Goal: Task Accomplishment & Management: Manage account settings

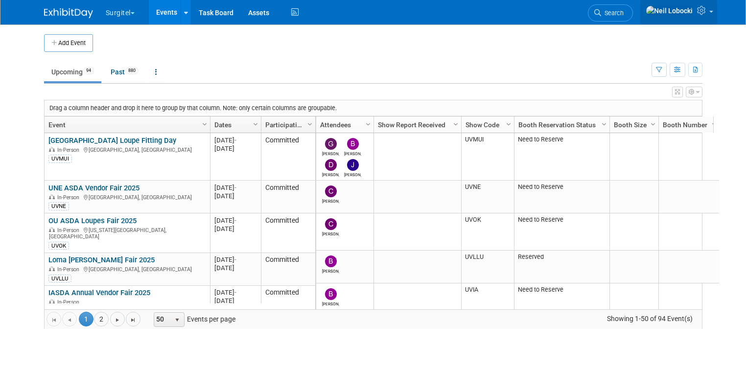
click at [708, 13] on icon at bounding box center [702, 10] width 11 height 9
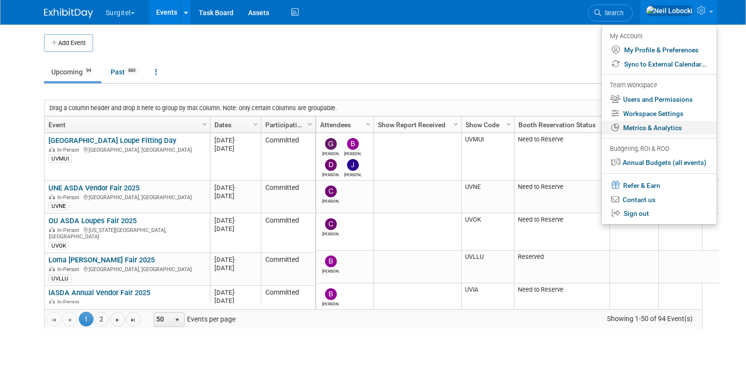
click at [659, 128] on link "Metrics & Analytics" at bounding box center [658, 128] width 115 height 14
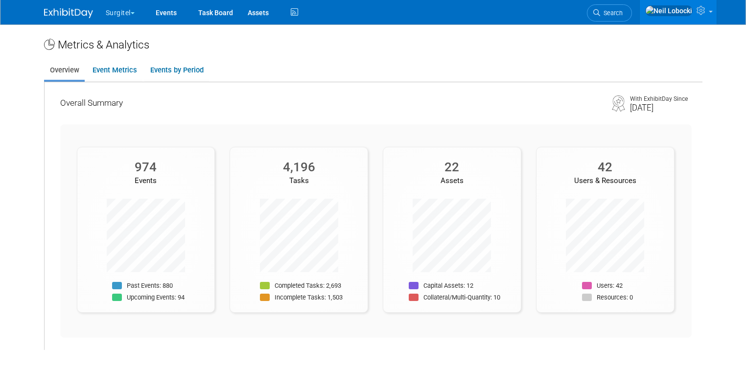
click at [66, 13] on img at bounding box center [68, 13] width 49 height 10
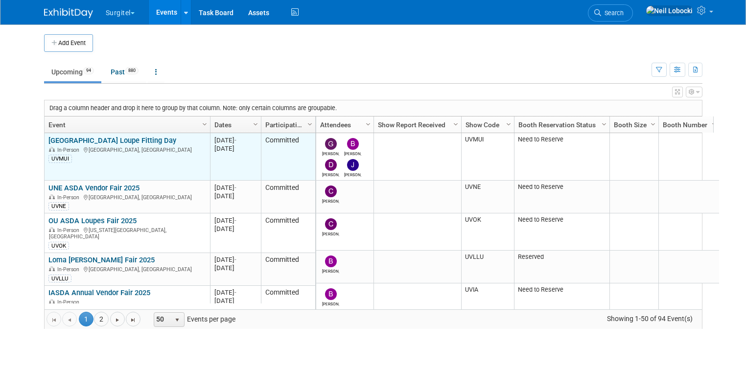
click at [125, 139] on link "[GEOGRAPHIC_DATA] Loupe Fitting Day" at bounding box center [112, 140] width 128 height 9
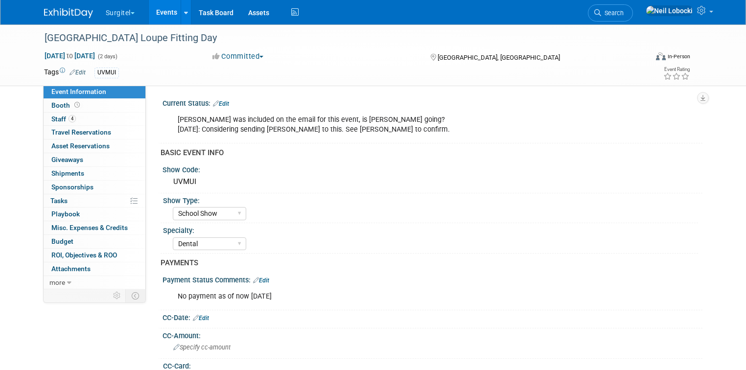
select select "School Show"
select select "Dental"
click at [76, 104] on link "Booth" at bounding box center [95, 105] width 102 height 13
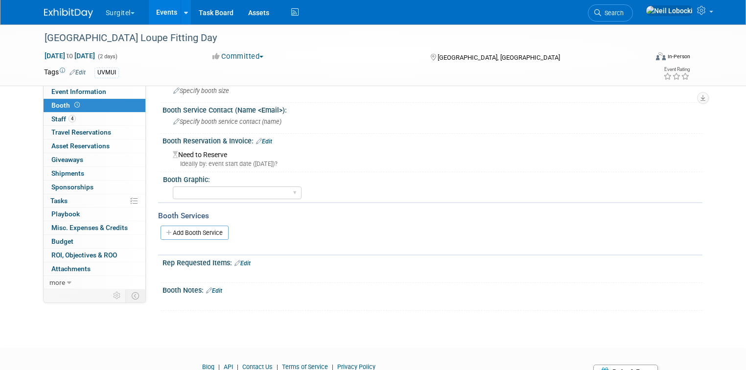
scroll to position [78, 0]
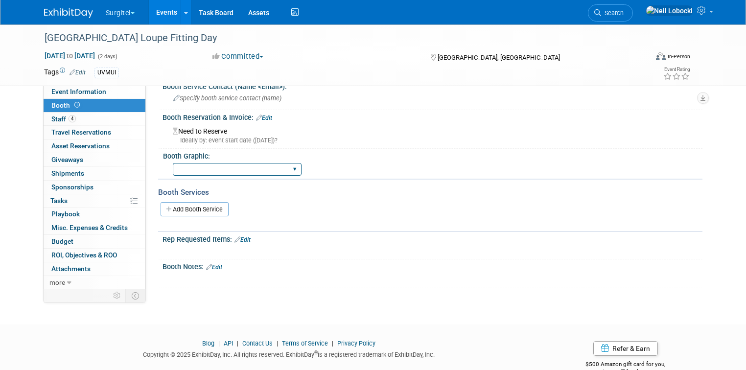
drag, startPoint x: 282, startPoint y: 166, endPoint x: 292, endPoint y: 163, distance: 10.4
click at [282, 166] on select "Big Island Booth 10x20 Backlit 8' Fabric Popup 10' Light Box 2' Fabric Banner N…" at bounding box center [237, 169] width 129 height 13
click at [375, 156] on div "Booth Graphic:" at bounding box center [430, 155] width 535 height 12
click at [204, 208] on link "Add Booth Service" at bounding box center [194, 209] width 68 height 14
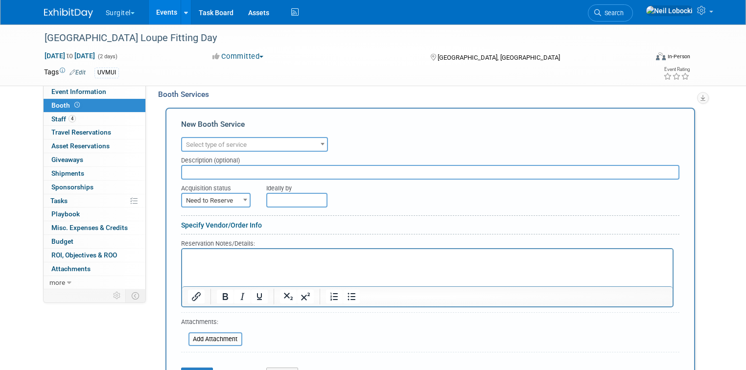
scroll to position [157, 0]
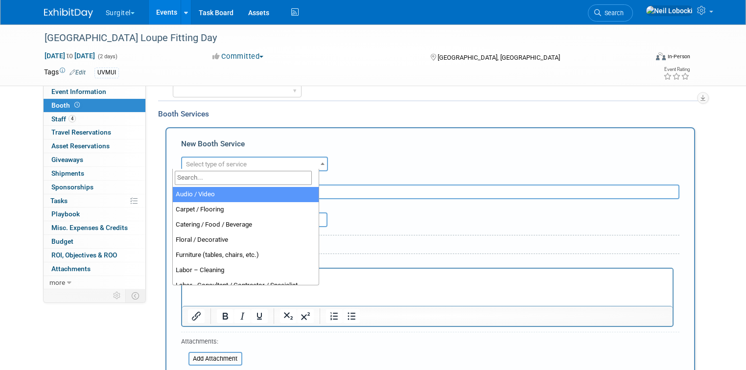
click at [247, 162] on span "Select type of service" at bounding box center [254, 165] width 145 height 14
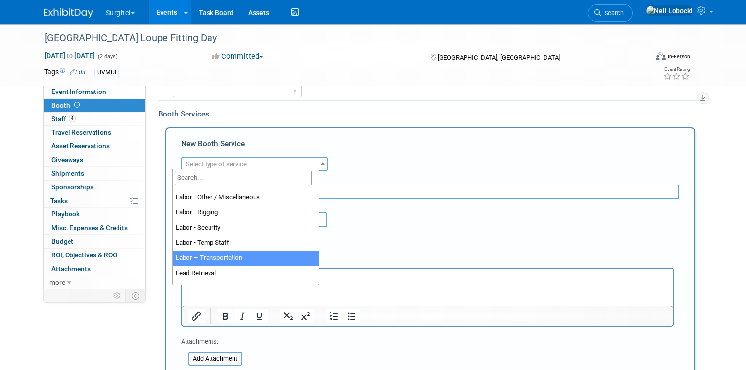
scroll to position [133, 0]
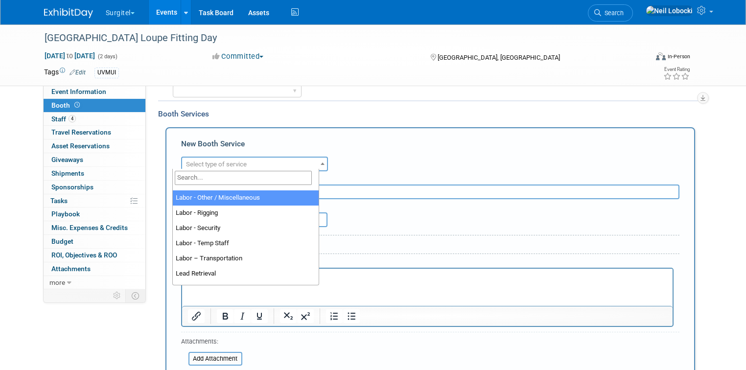
click at [401, 145] on div "New Booth Service" at bounding box center [430, 146] width 498 height 16
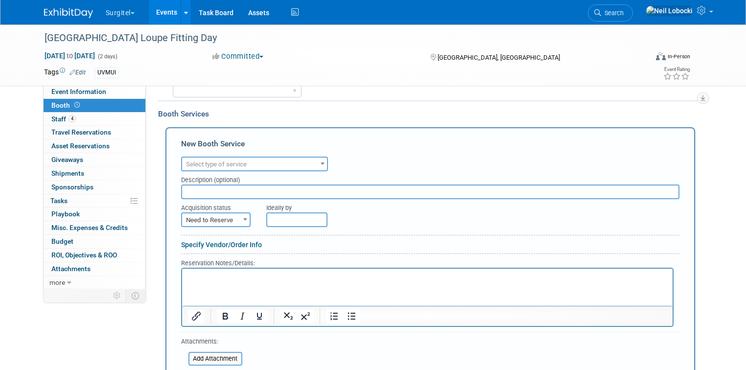
click at [249, 159] on span "Select type of service" at bounding box center [254, 165] width 145 height 14
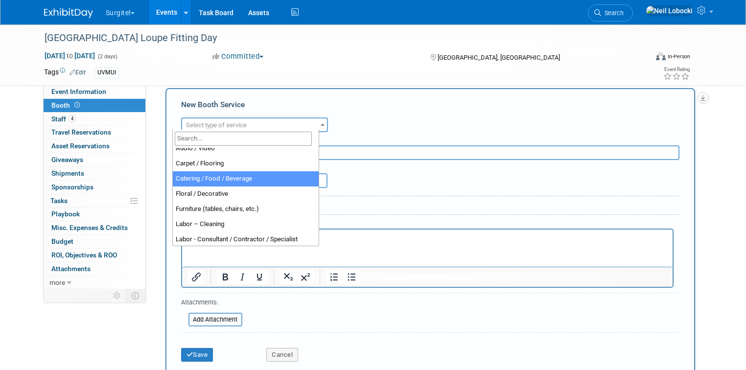
scroll to position [0, 0]
